Goal: Information Seeking & Learning: Find specific page/section

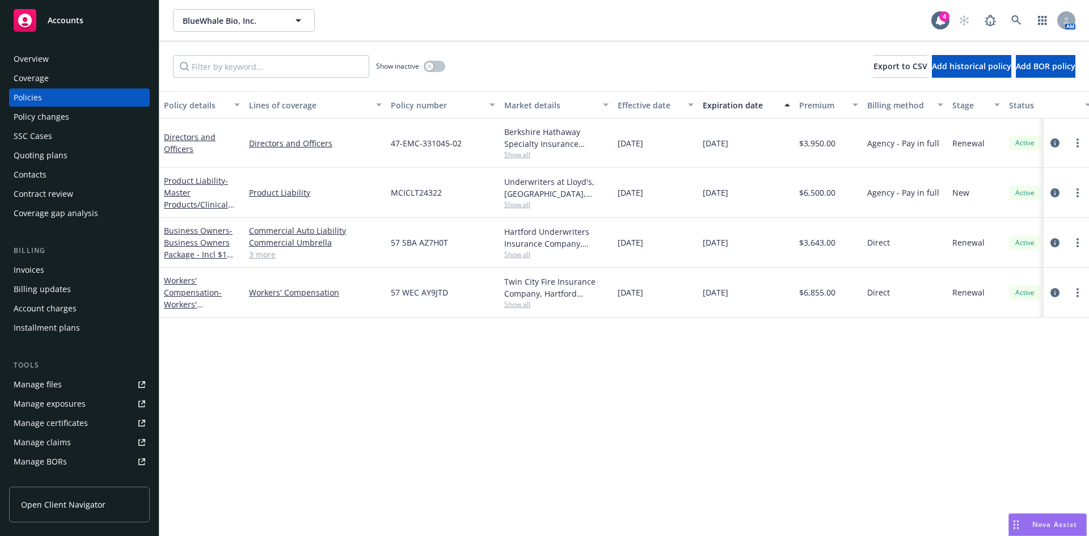
click at [1013, 20] on link at bounding box center [1016, 20] width 23 height 23
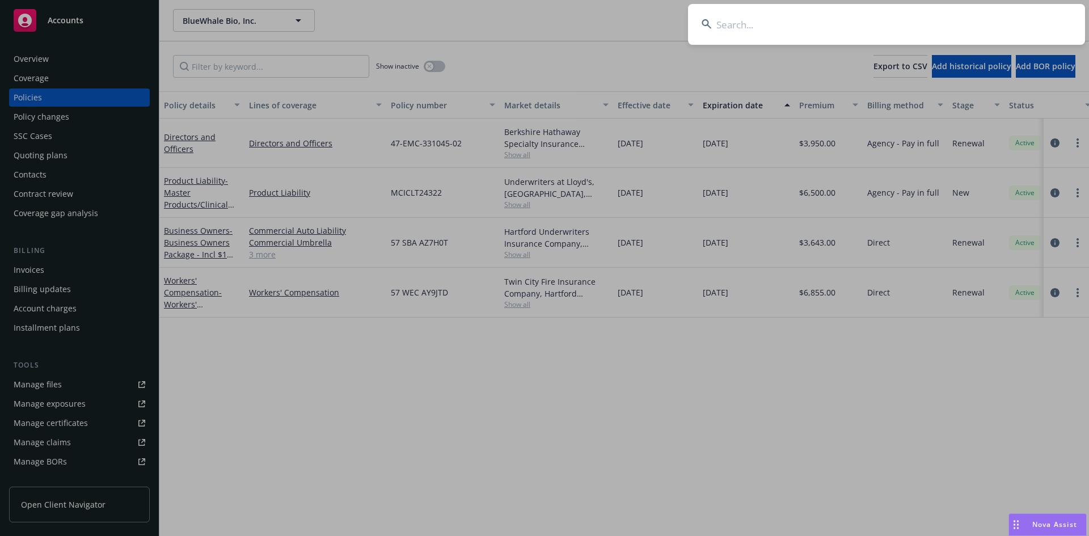
click at [845, 23] on input at bounding box center [886, 24] width 397 height 41
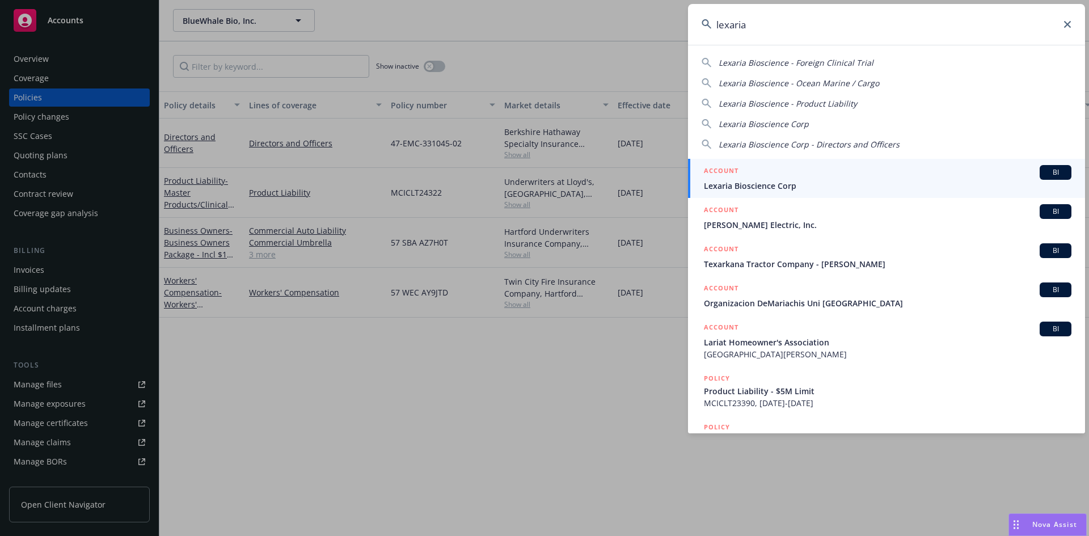
type input "lexaria"
click at [756, 176] on div "ACCOUNT BI" at bounding box center [888, 172] width 368 height 15
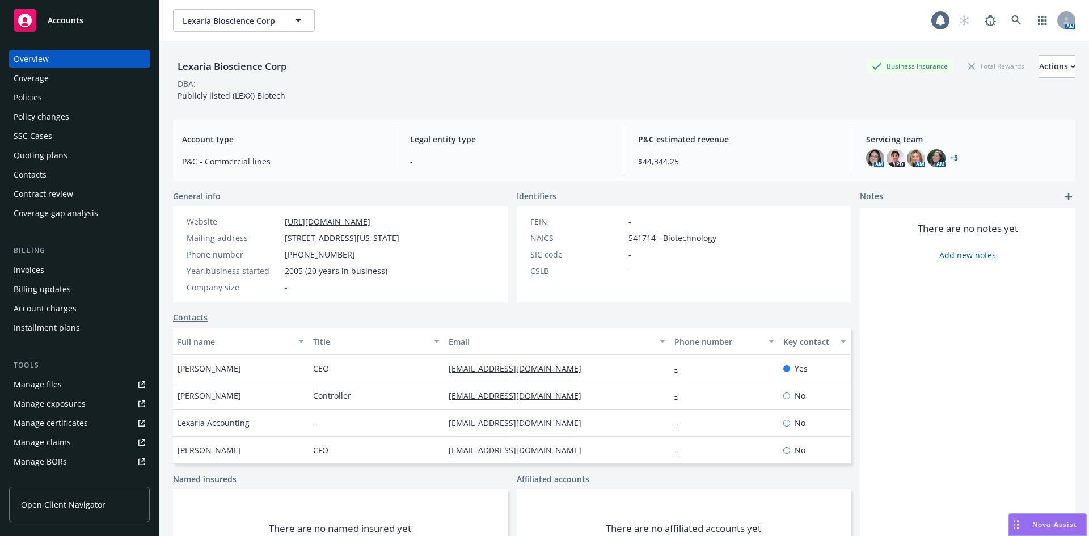
click at [48, 96] on div "Policies" at bounding box center [80, 98] width 132 height 18
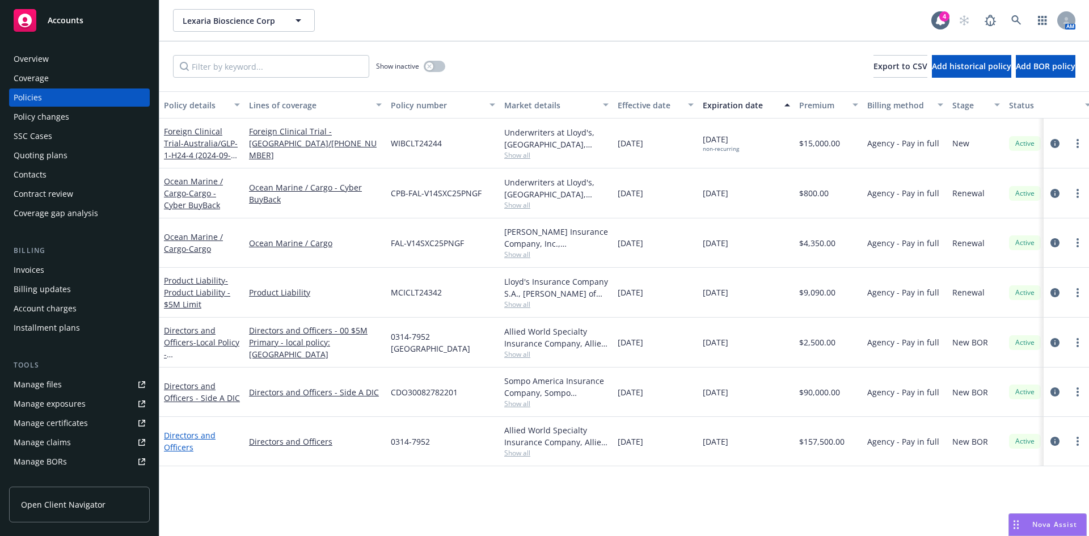
click at [181, 438] on link "Directors and Officers" at bounding box center [190, 441] width 52 height 23
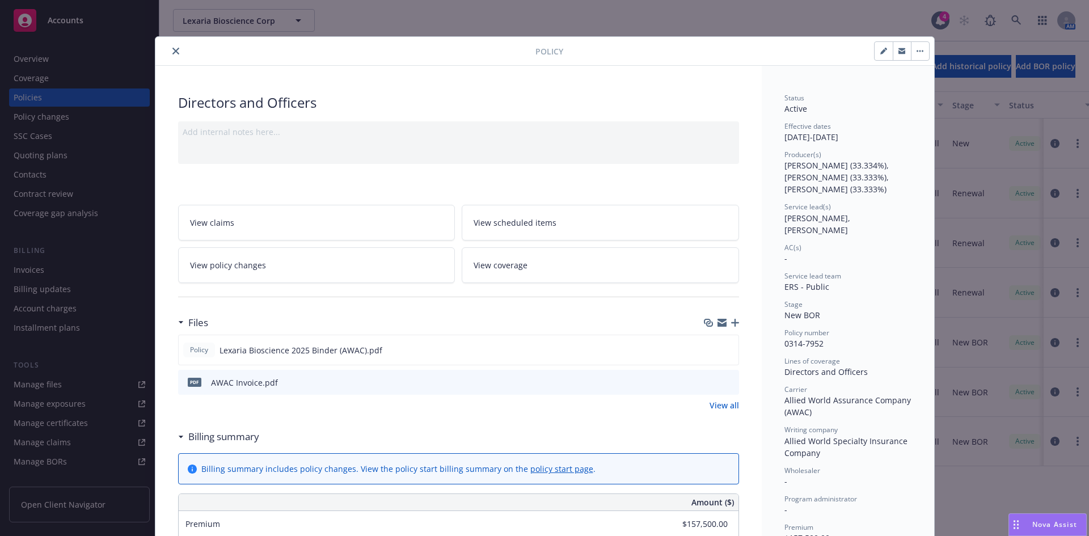
click at [726, 384] on icon "preview file" at bounding box center [728, 382] width 10 height 8
click at [172, 48] on icon "close" at bounding box center [175, 51] width 7 height 7
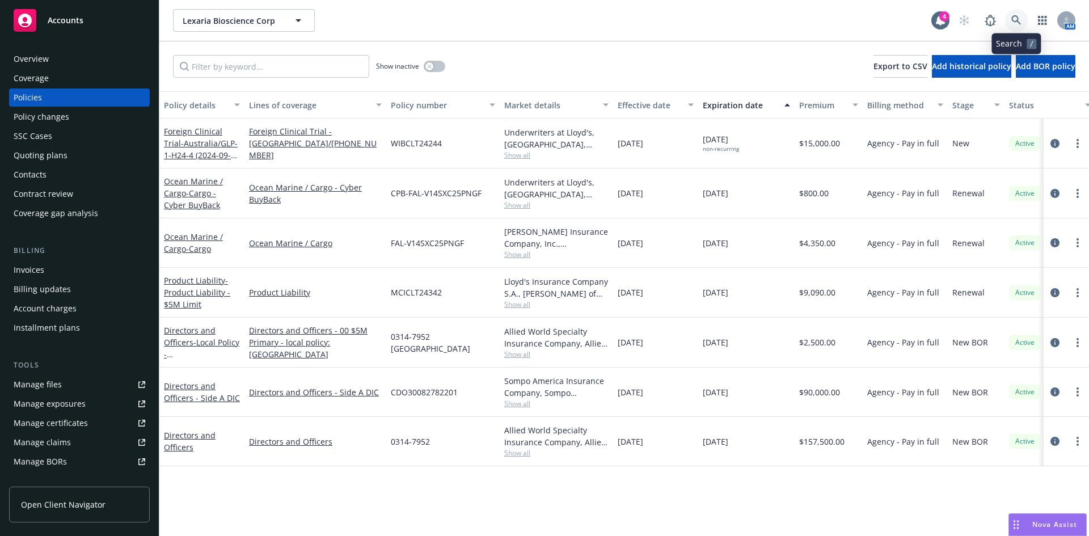
click at [1009, 18] on link at bounding box center [1016, 20] width 23 height 23
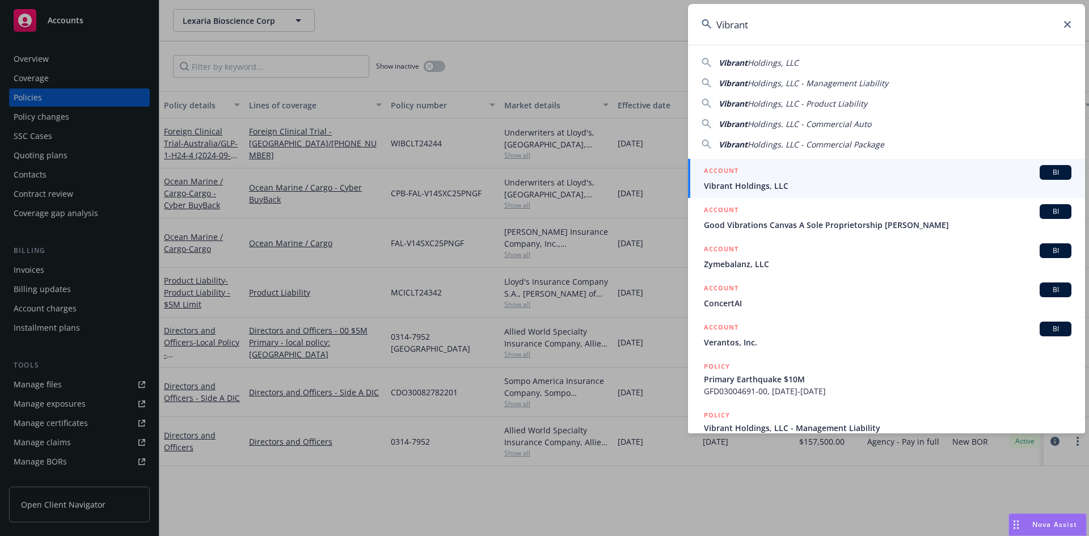
click at [762, 27] on input "Vibrant" at bounding box center [886, 24] width 397 height 41
type input "Vibrant"
click at [809, 24] on input "Vibrant" at bounding box center [886, 24] width 397 height 41
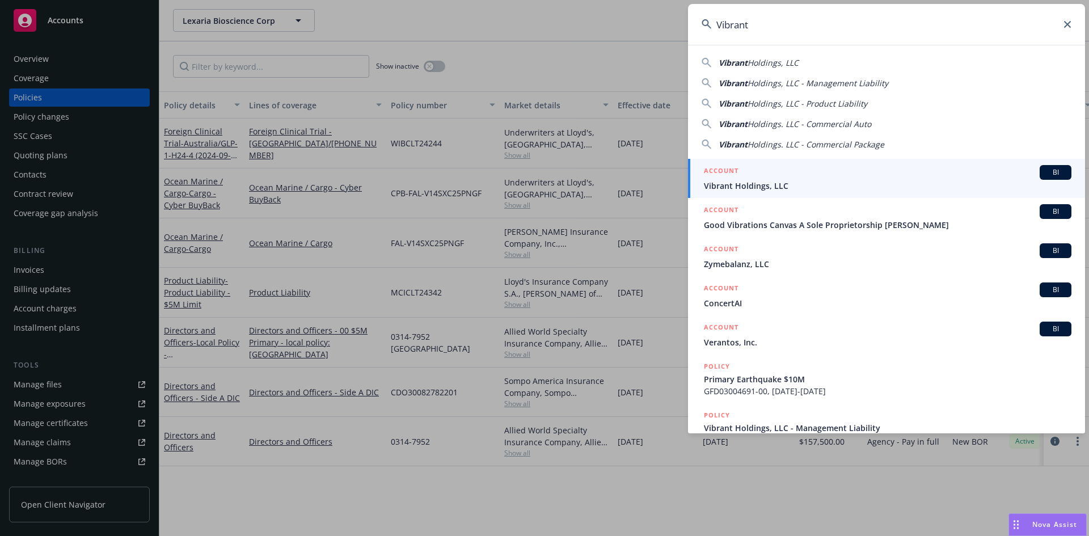
click at [809, 24] on input "Vibrant" at bounding box center [886, 24] width 397 height 41
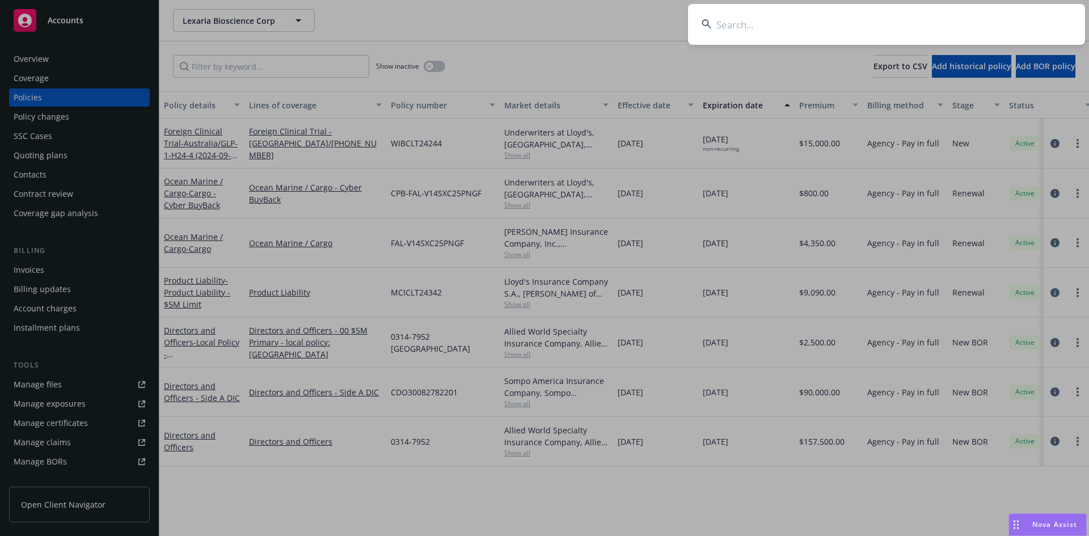
paste input "[PERSON_NAME] Biotherapeutics"
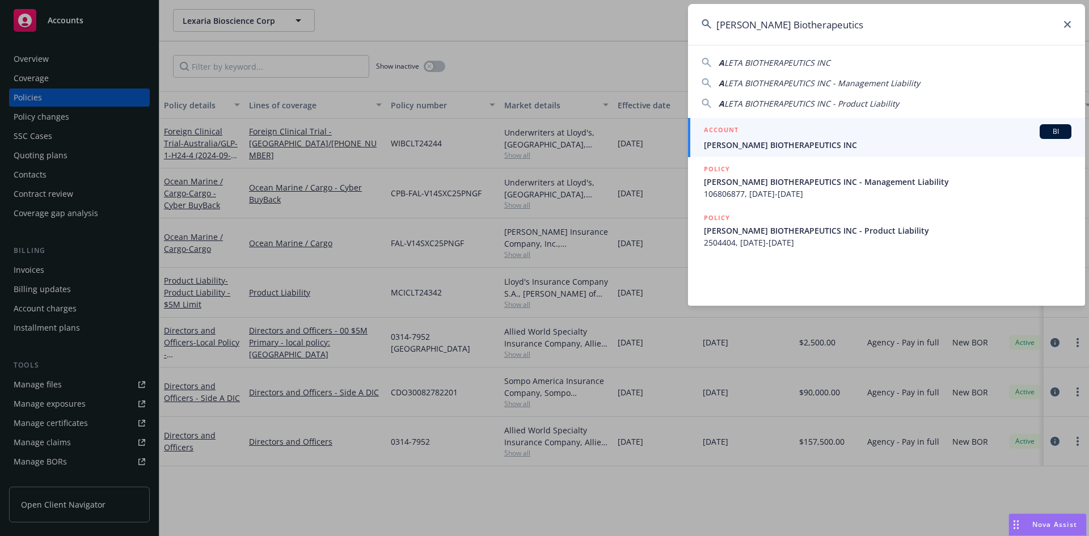
type input "[PERSON_NAME] Biotherapeutics"
click at [776, 140] on span "[PERSON_NAME] BIOTHERAPEUTICS INC" at bounding box center [888, 145] width 368 height 12
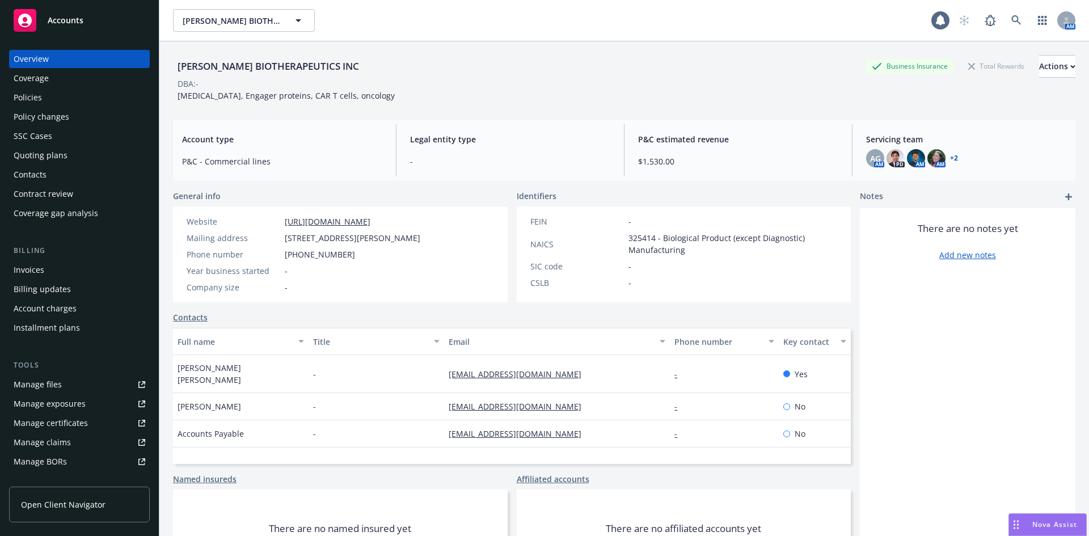
click at [28, 102] on div "Policies" at bounding box center [28, 98] width 28 height 18
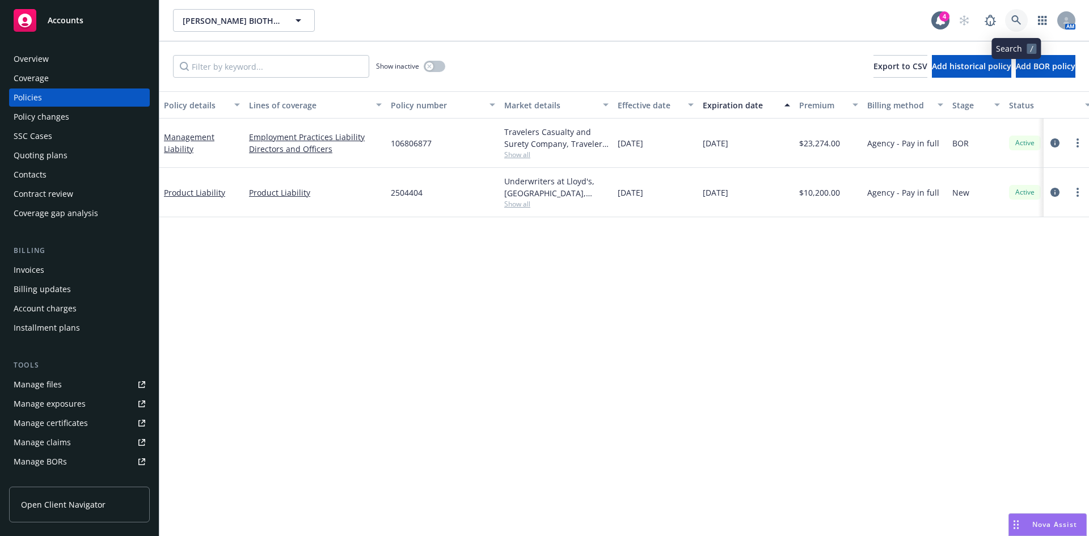
click at [1013, 14] on link at bounding box center [1016, 20] width 23 height 23
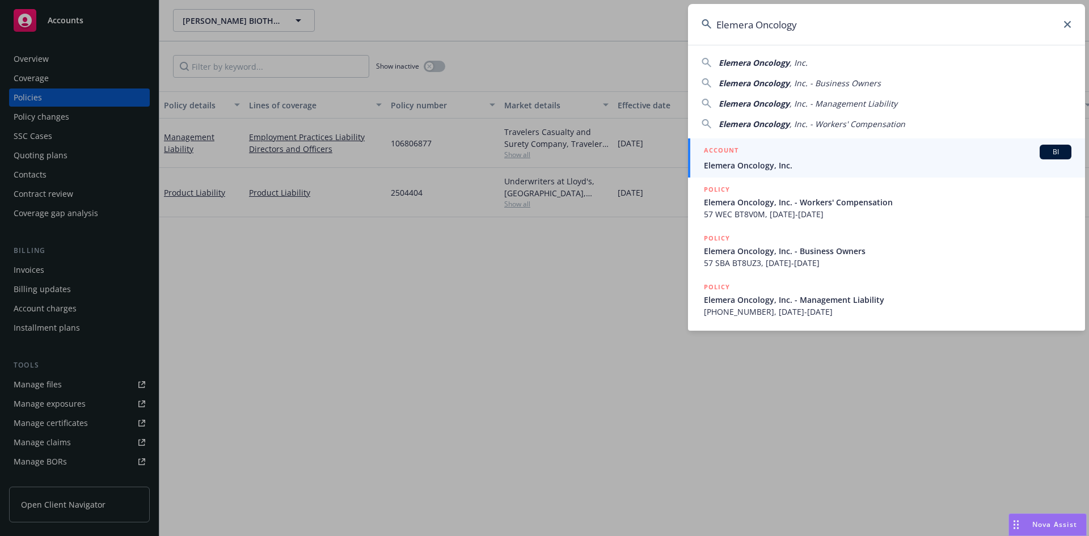
type input "Elemera Oncology"
click at [750, 161] on span "Elemera Oncology, Inc." at bounding box center [888, 165] width 368 height 12
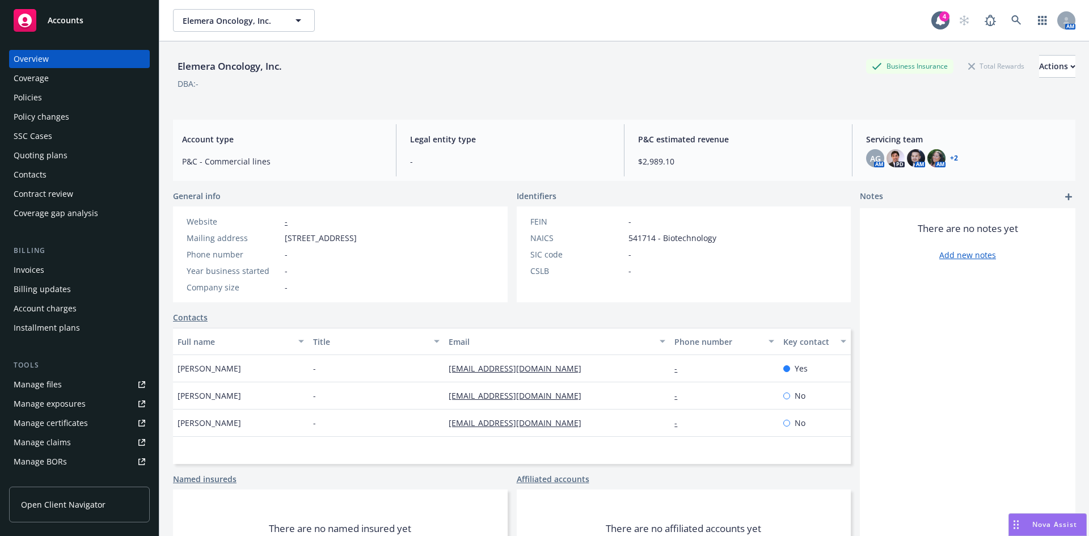
click at [42, 101] on div "Policies" at bounding box center [80, 98] width 132 height 18
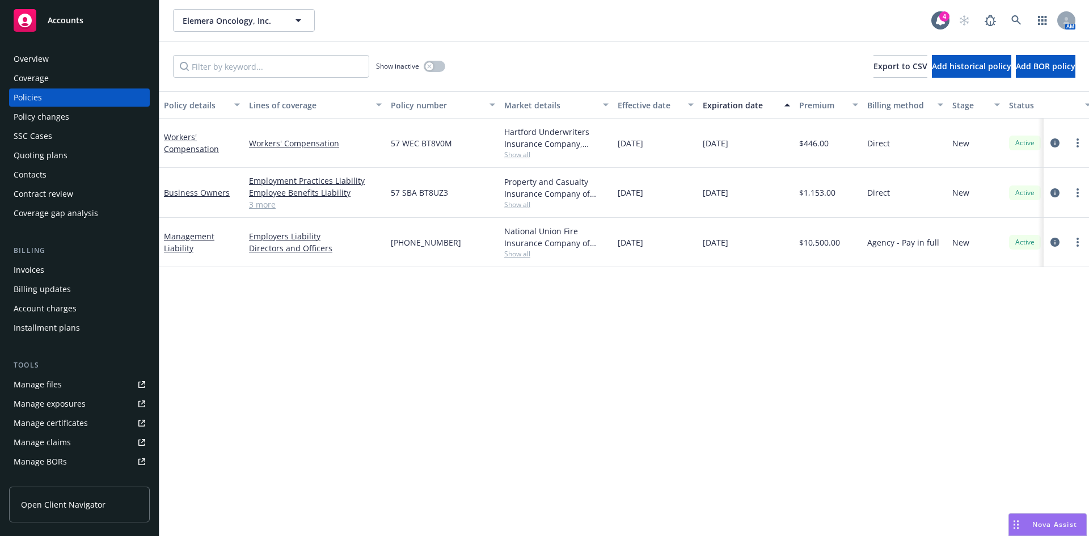
click at [43, 269] on div "Invoices" at bounding box center [29, 270] width 31 height 18
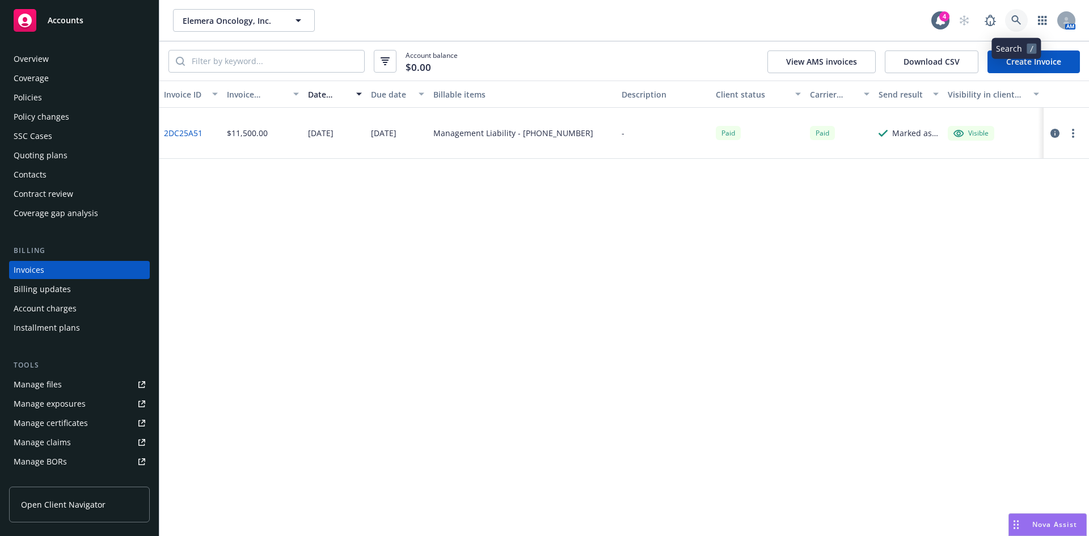
click at [1013, 19] on icon at bounding box center [1017, 20] width 10 height 10
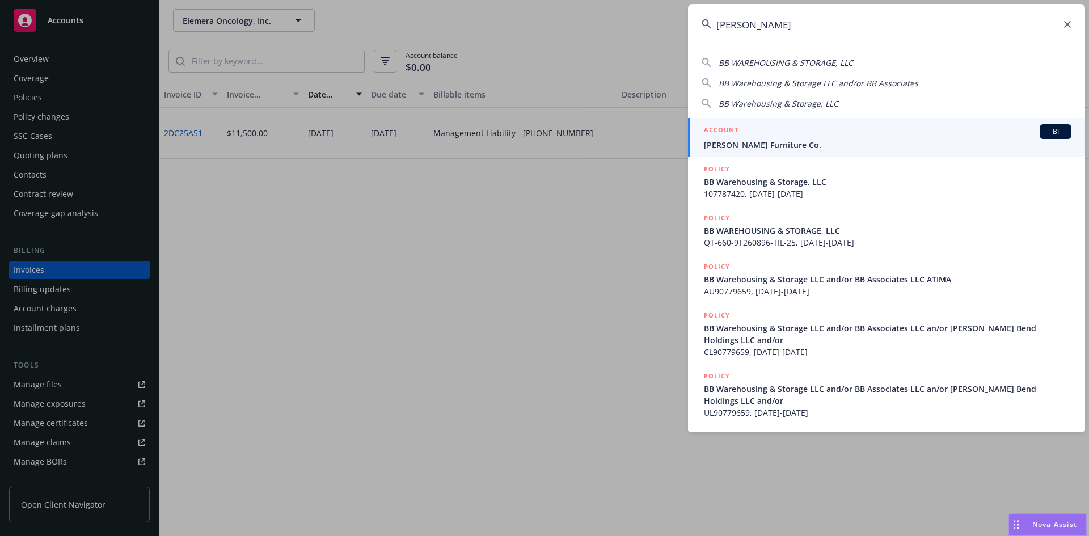
click at [745, 20] on input "[PERSON_NAME]" at bounding box center [886, 24] width 397 height 41
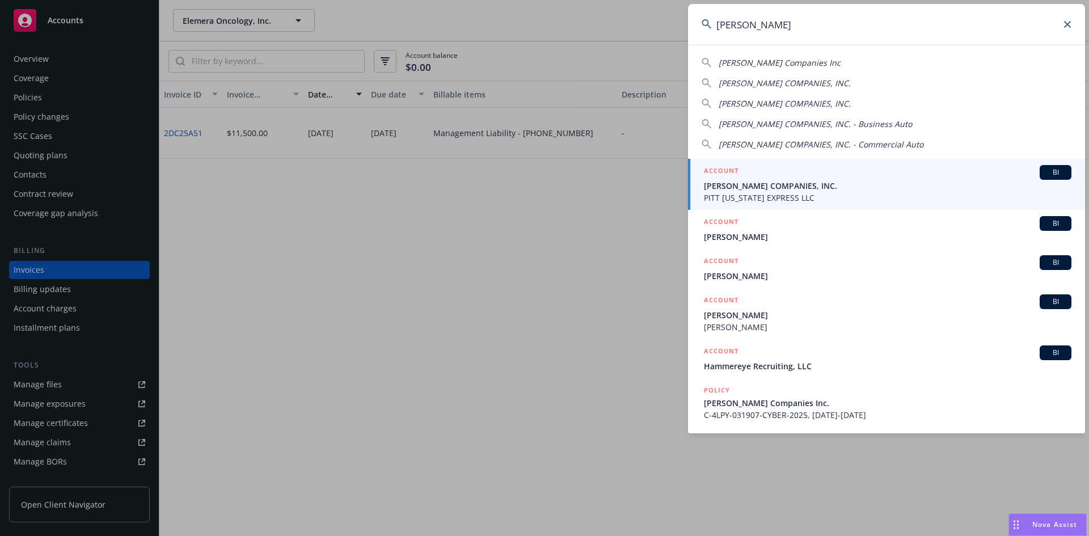
type input "[PERSON_NAME]"
click at [760, 184] on span "[PERSON_NAME] COMPANIES, INC." at bounding box center [888, 186] width 368 height 12
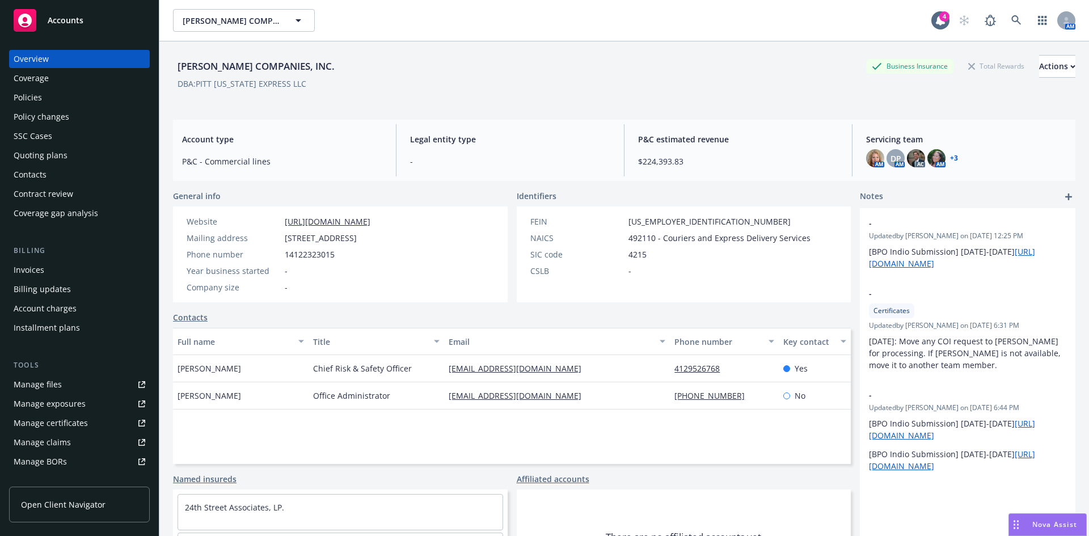
click at [40, 99] on div "Policies" at bounding box center [28, 98] width 28 height 18
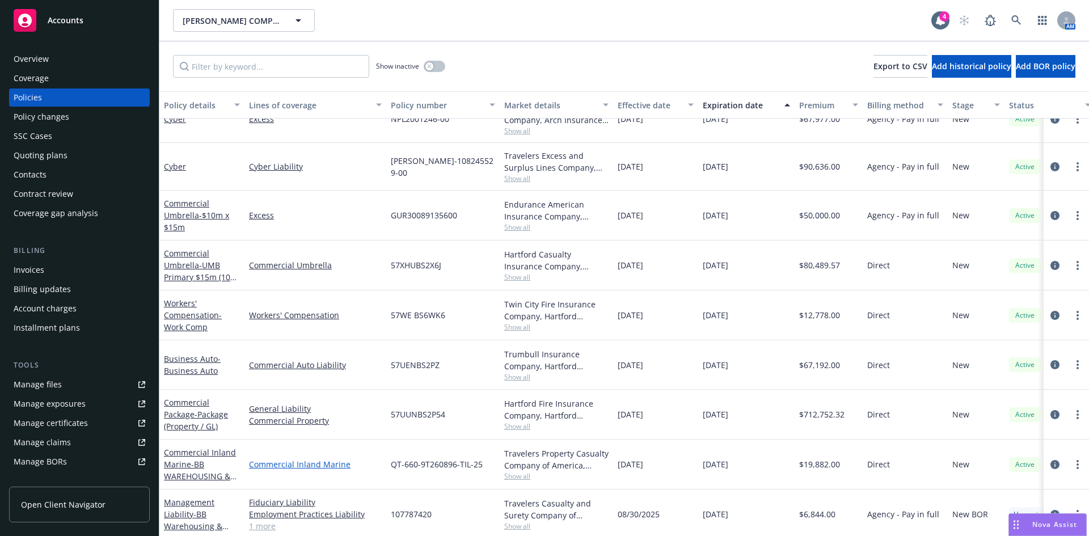
scroll to position [1129, 0]
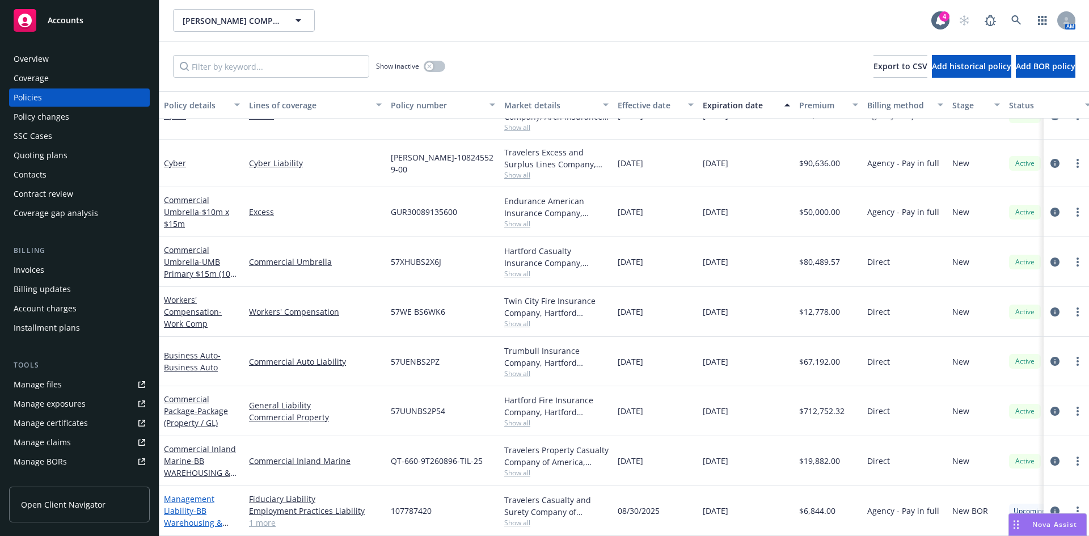
click at [195, 505] on span "- BB Warehousing & Storage, LLC" at bounding box center [196, 522] width 65 height 35
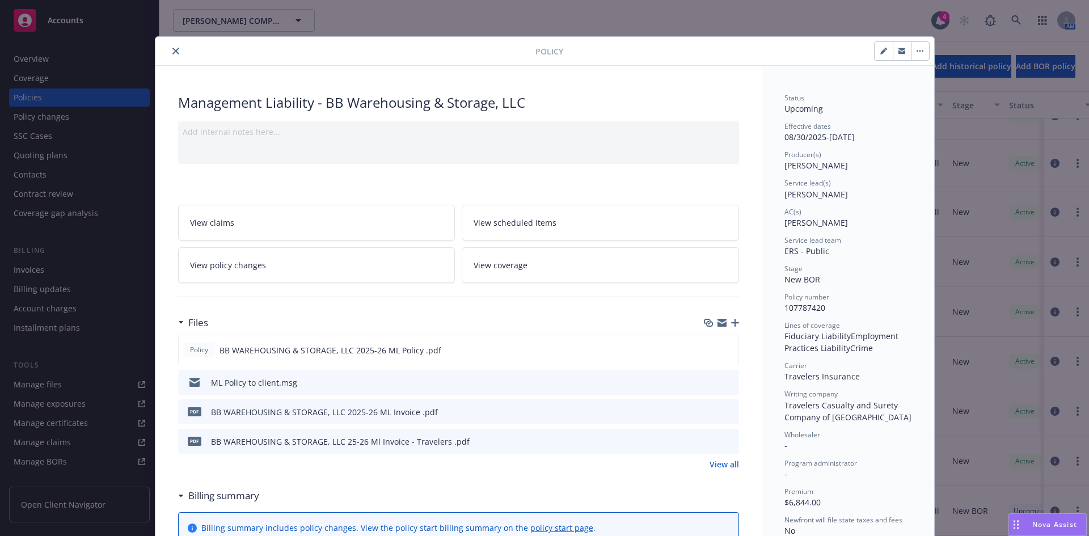
click at [169, 52] on button "close" at bounding box center [176, 51] width 14 height 14
